Goal: Transaction & Acquisition: Purchase product/service

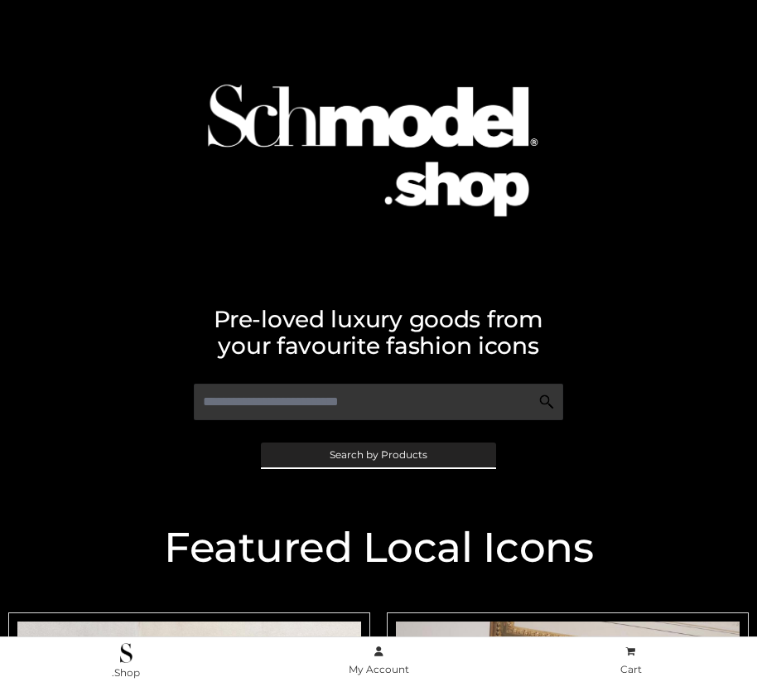
click at [378, 454] on span "Search by Products" at bounding box center [379, 455] width 98 height 10
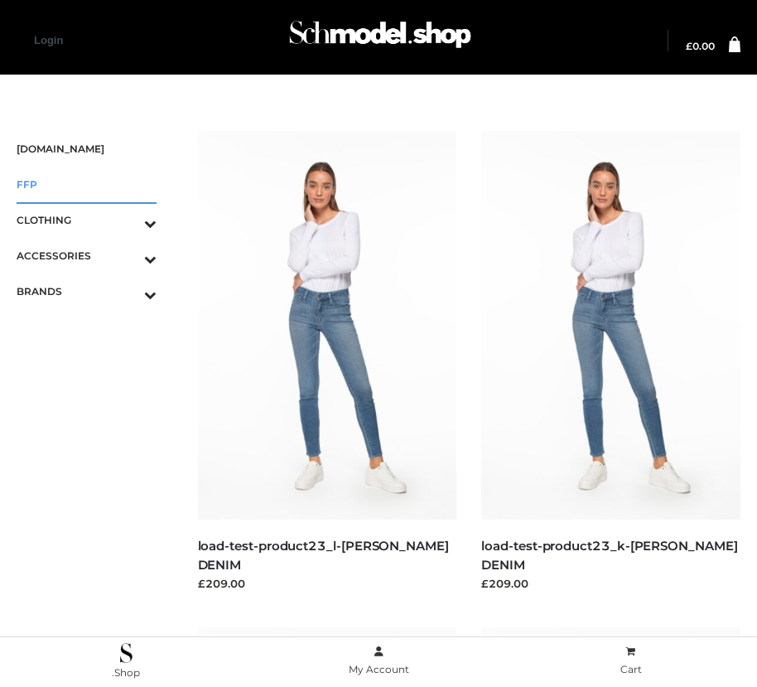
click at [86, 184] on span "FFP" at bounding box center [87, 184] width 140 height 19
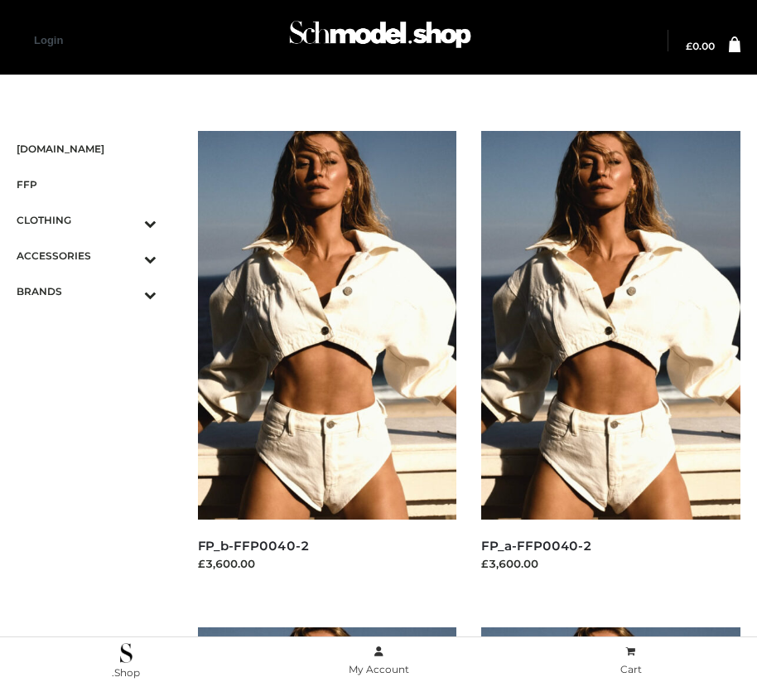
scroll to position [1396, 0]
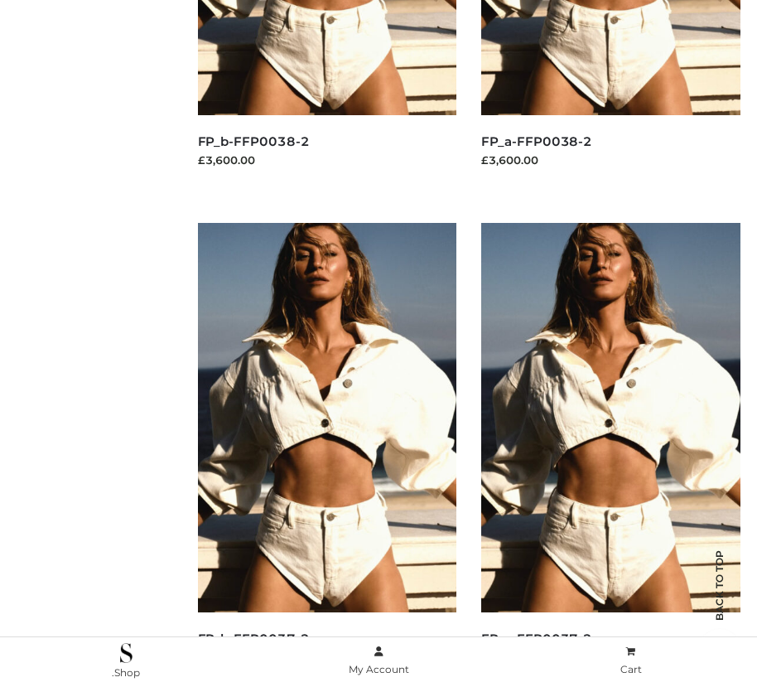
click at [610, 454] on img at bounding box center [610, 417] width 259 height 388
click at [326, 454] on img at bounding box center [327, 417] width 259 height 388
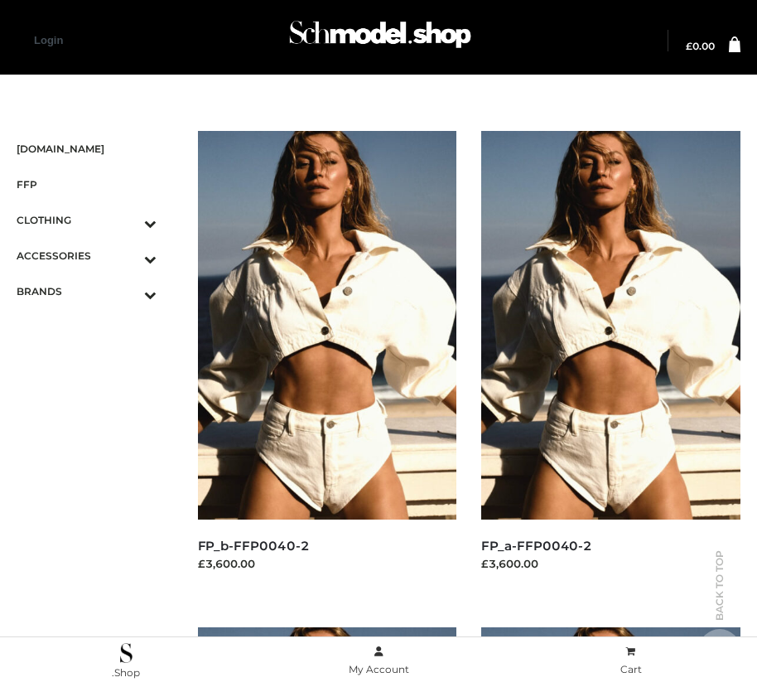
scroll to position [2389, 0]
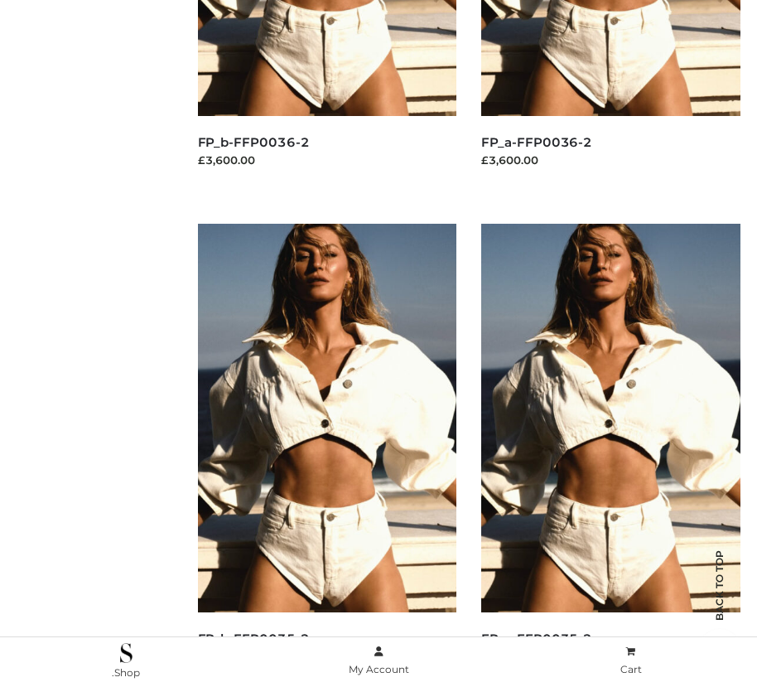
click at [326, 455] on img at bounding box center [327, 418] width 259 height 388
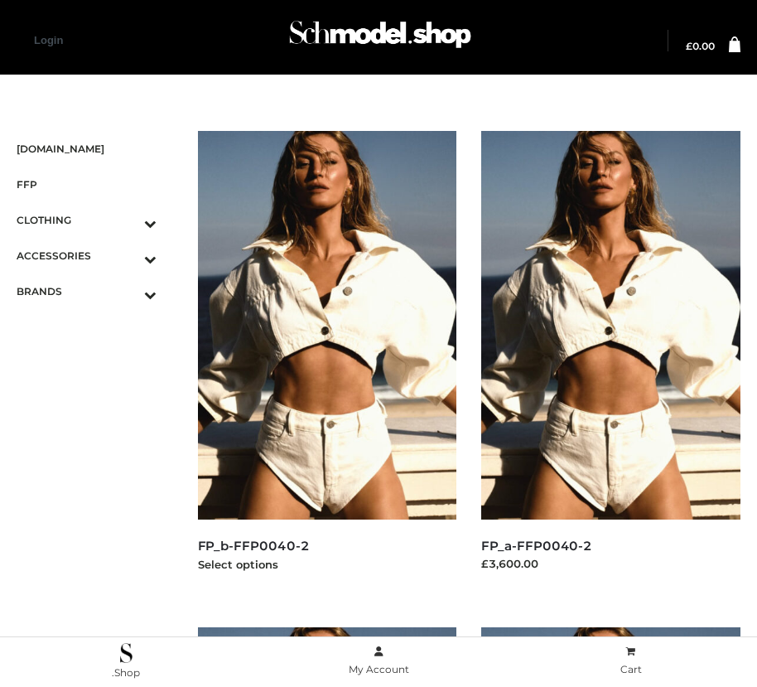
click at [326, 362] on img at bounding box center [327, 325] width 259 height 388
click at [127, 255] on icon "Toggle Submenu" at bounding box center [64, 258] width 186 height 19
click at [94, 291] on span "BAGS" at bounding box center [94, 291] width 123 height 19
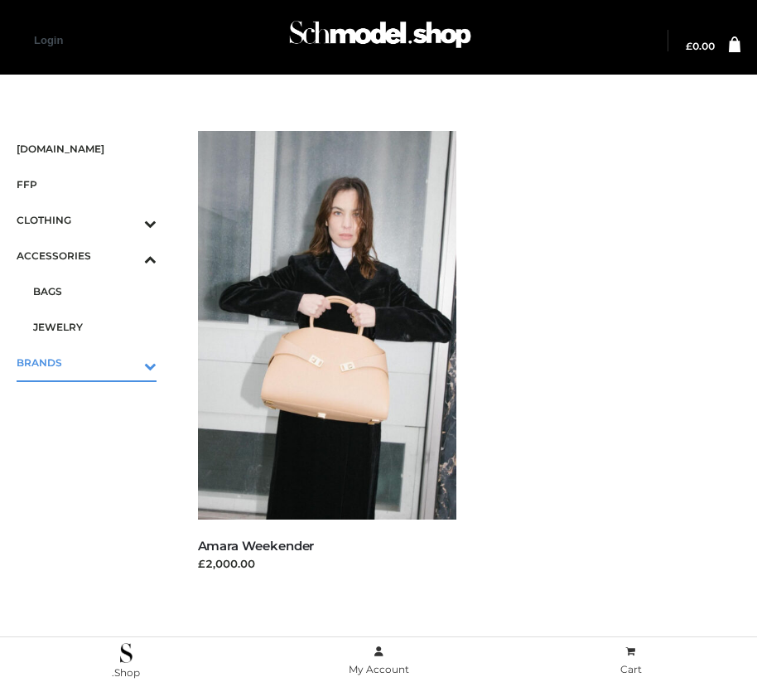
click at [127, 362] on icon "Toggle Submenu" at bounding box center [64, 365] width 186 height 19
click at [94, 362] on span "PARKERSMITH" at bounding box center [94, 362] width 123 height 19
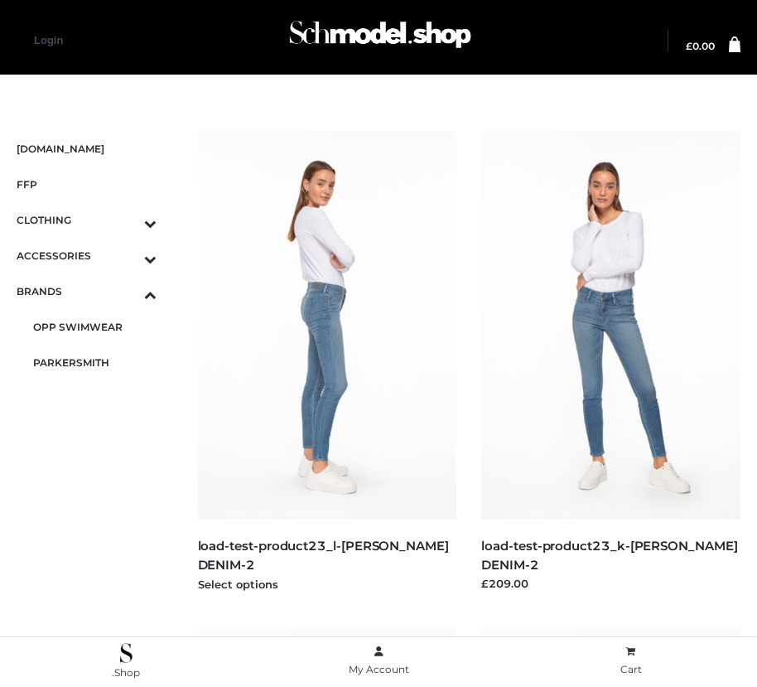
click at [326, 362] on img at bounding box center [327, 325] width 259 height 388
